Goal: Task Accomplishment & Management: Manage account settings

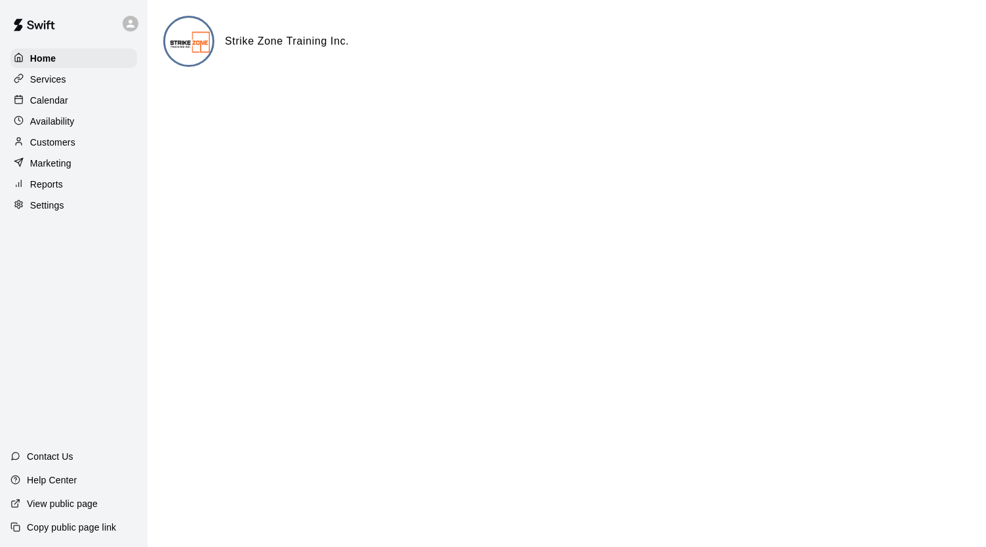
click at [79, 144] on div "Customers" at bounding box center [73, 142] width 127 height 20
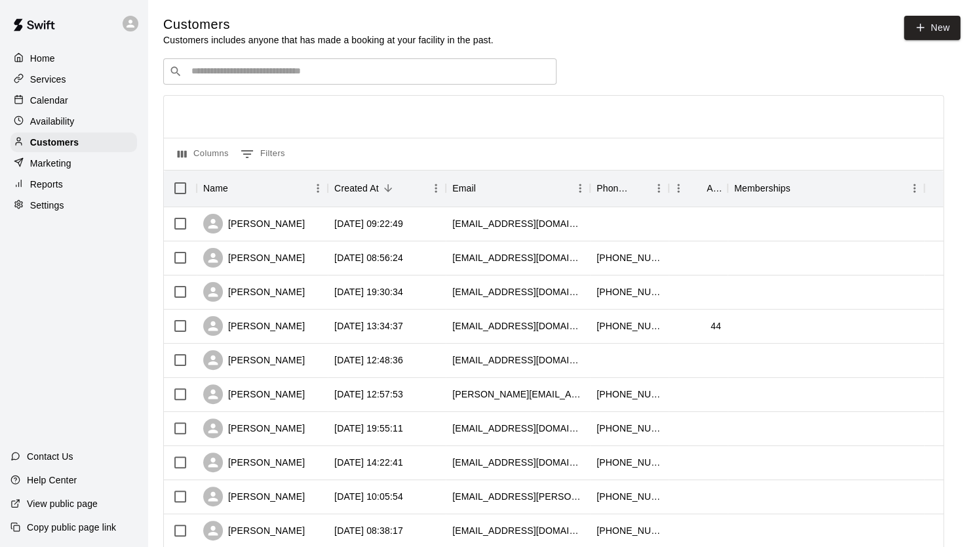
click at [55, 105] on p "Calendar" at bounding box center [49, 100] width 38 height 13
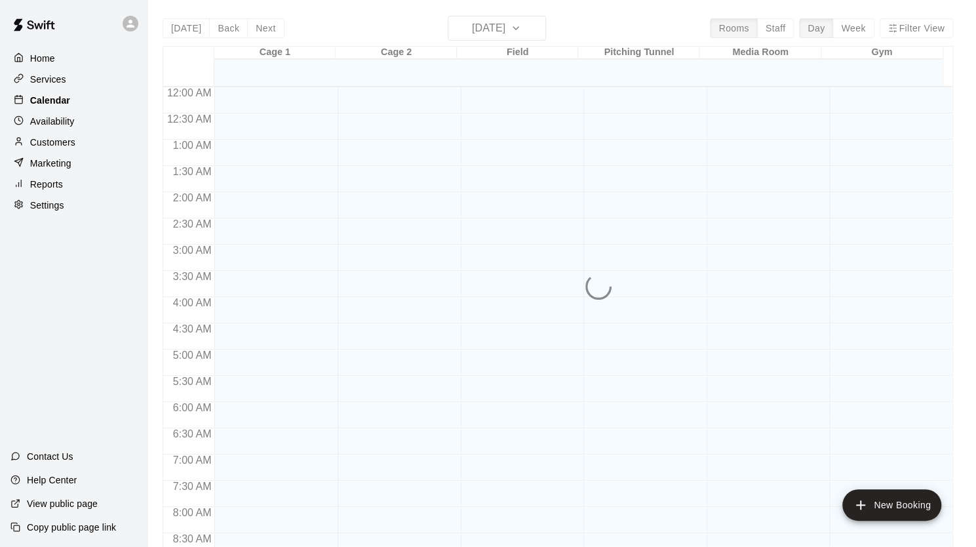
scroll to position [640, 0]
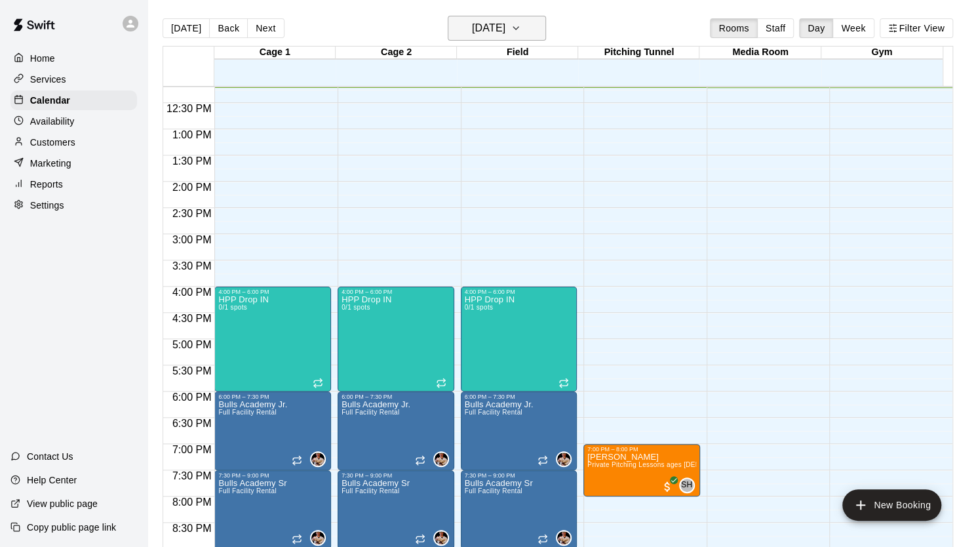
click at [538, 28] on button "[DATE]" at bounding box center [497, 28] width 98 height 25
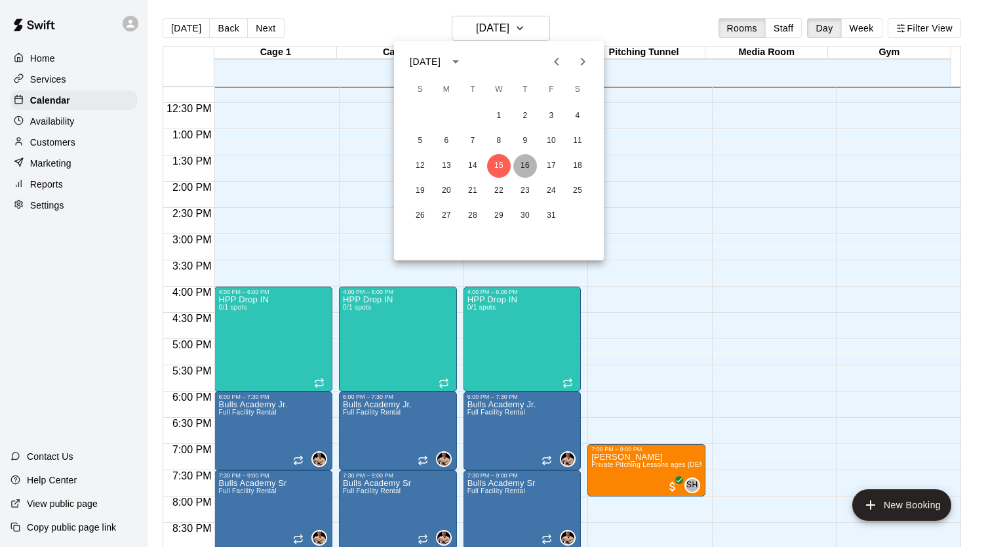
click at [532, 170] on button "16" at bounding box center [525, 166] width 24 height 24
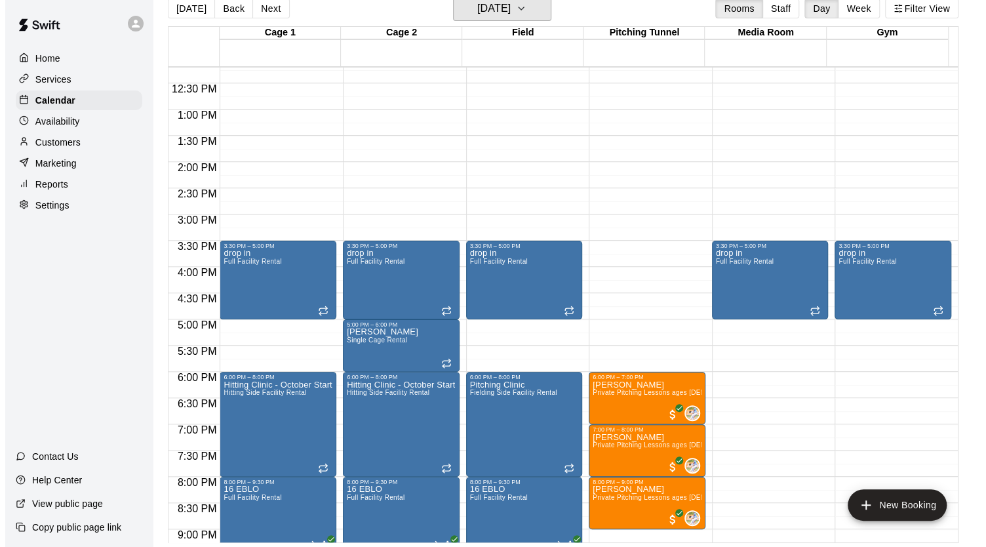
scroll to position [21, 0]
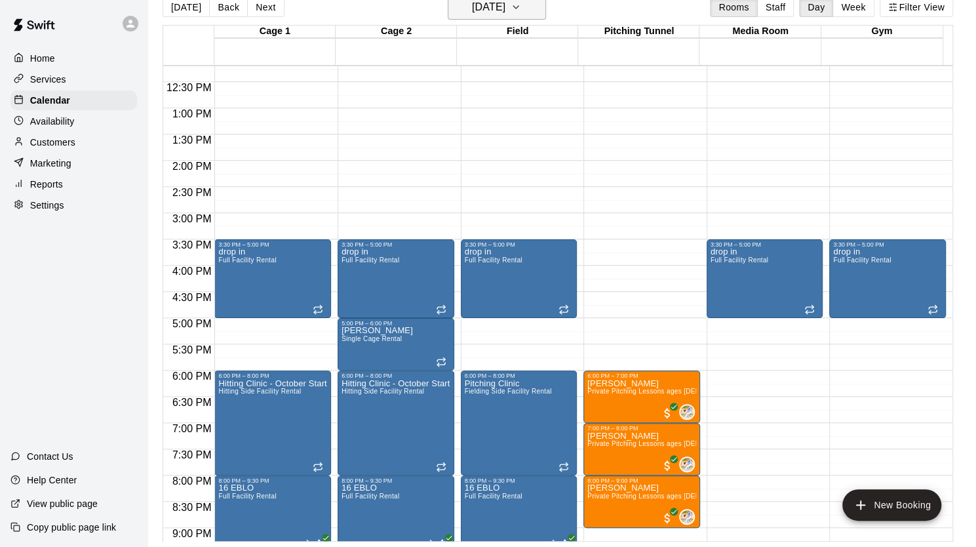
click at [519, 7] on icon "button" at bounding box center [515, 7] width 5 height 3
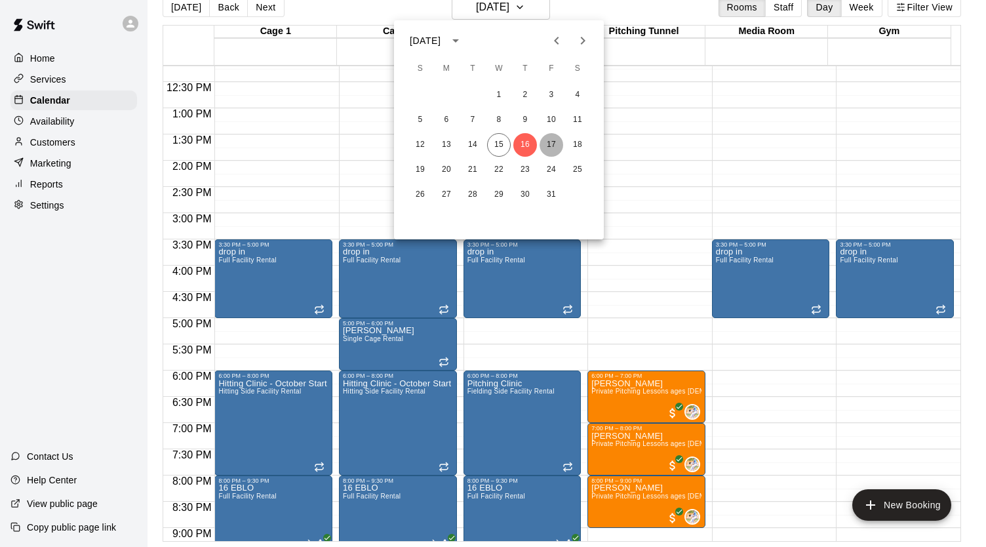
click at [546, 143] on button "17" at bounding box center [552, 145] width 24 height 24
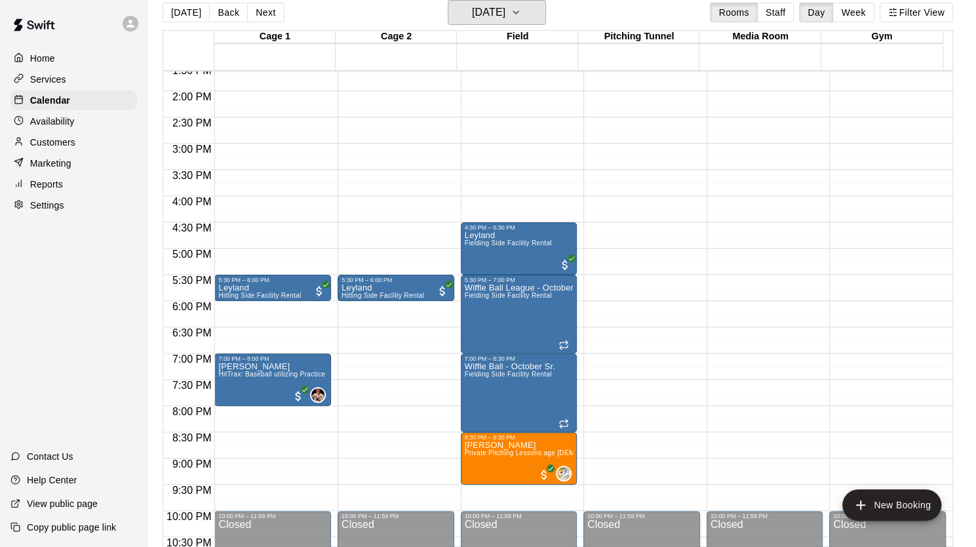
scroll to position [719, 0]
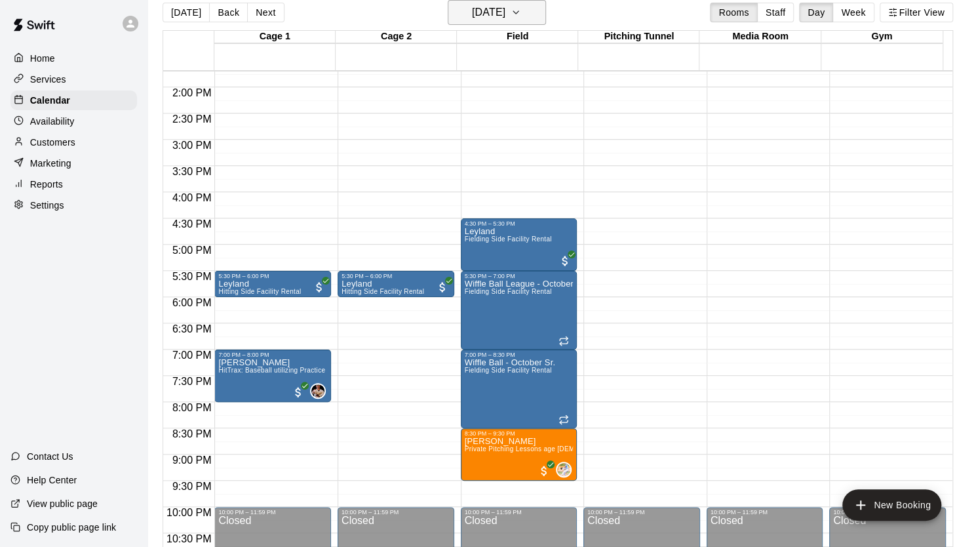
click at [521, 14] on icon "button" at bounding box center [516, 13] width 10 height 16
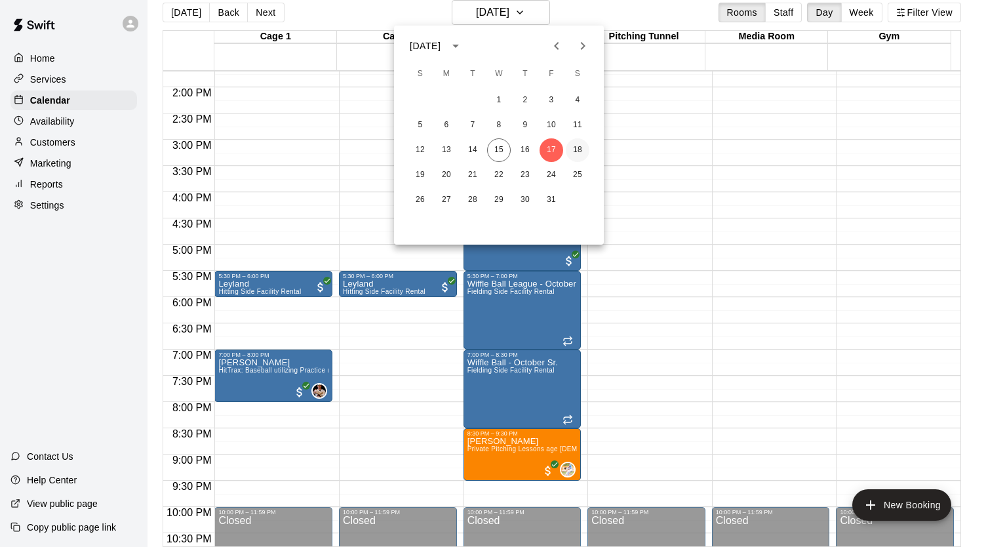
click at [580, 152] on button "18" at bounding box center [578, 150] width 24 height 24
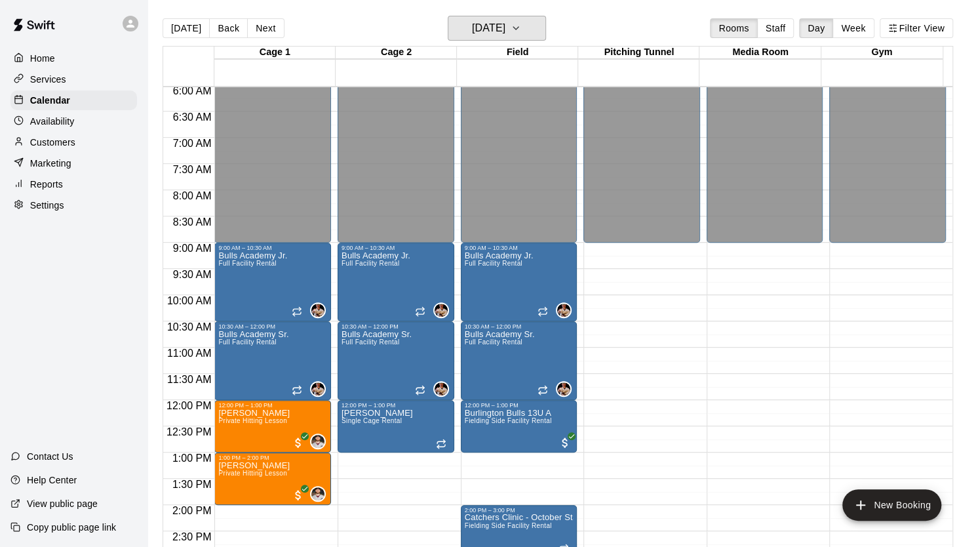
scroll to position [732, 0]
